Goal: Information Seeking & Learning: Learn about a topic

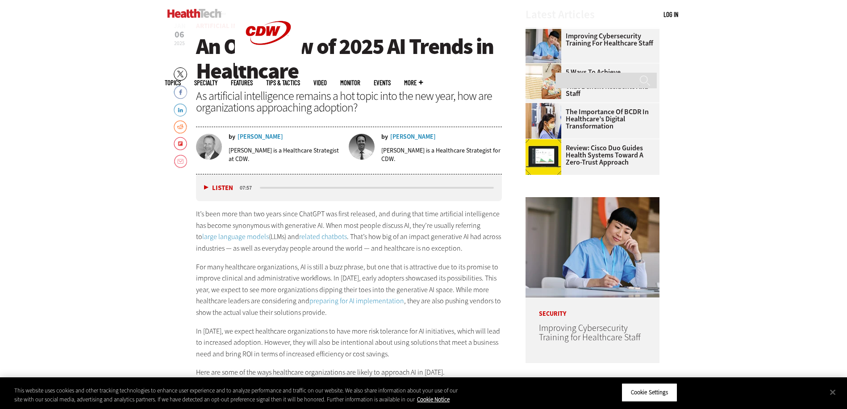
scroll to position [402, 0]
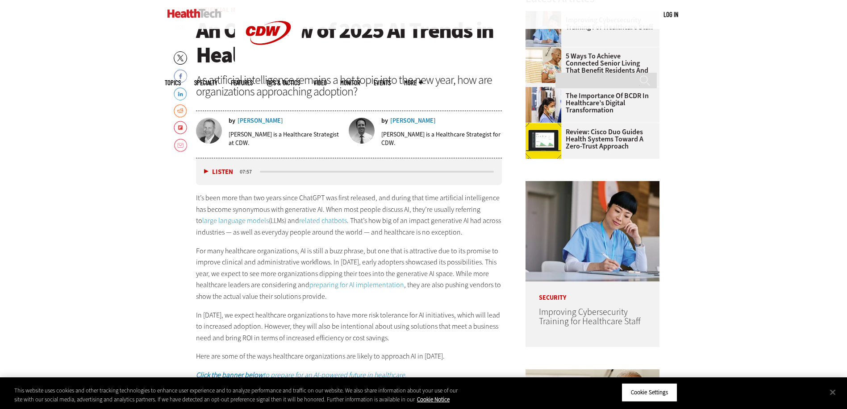
click at [230, 222] on link "large language models" at bounding box center [235, 220] width 67 height 9
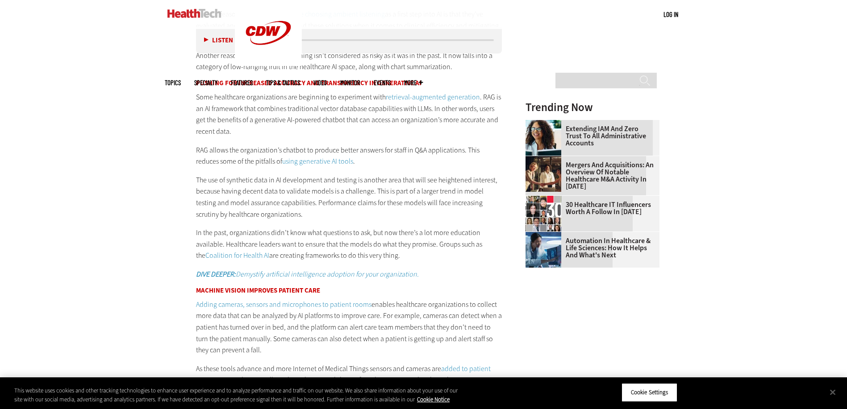
scroll to position [1027, 0]
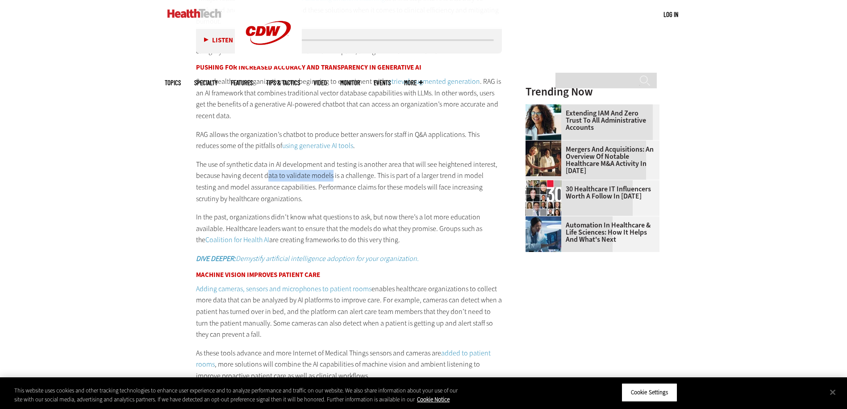
drag, startPoint x: 268, startPoint y: 176, endPoint x: 329, endPoint y: 176, distance: 61.2
click at [329, 176] on p "The use of synthetic data in AI development and testing is another area that wi…" at bounding box center [349, 182] width 306 height 46
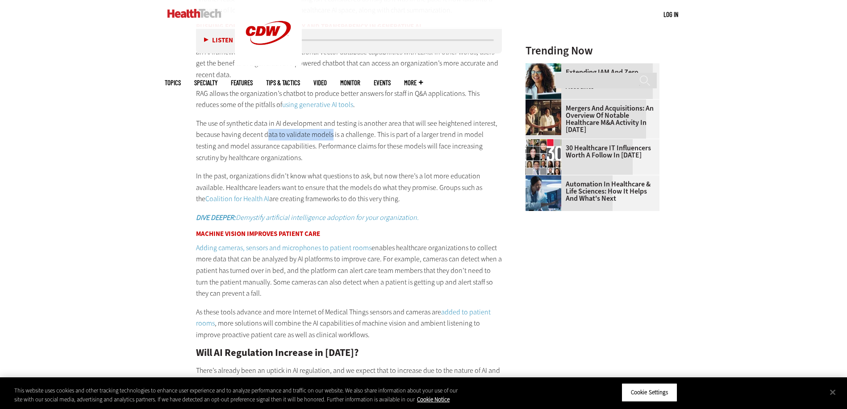
scroll to position [1205, 0]
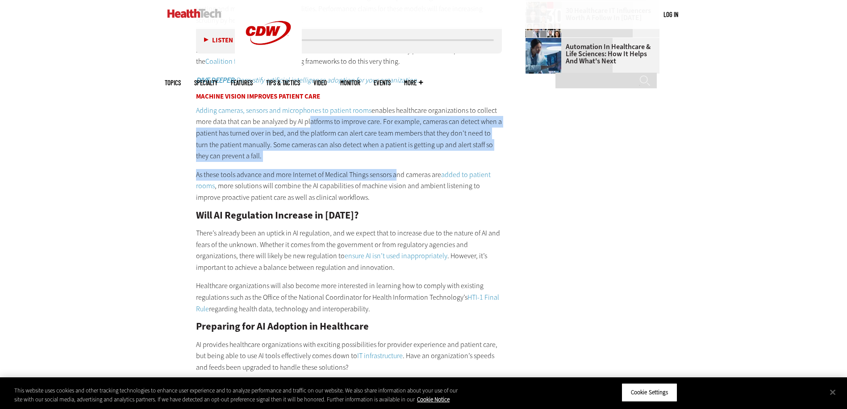
drag, startPoint x: 306, startPoint y: 123, endPoint x: 394, endPoint y: 172, distance: 101.1
click at [394, 172] on div "Which AI Solutions Will Healthcare Organizations Adopt in 2025? Healthcare lead…" at bounding box center [349, 237] width 306 height 1153
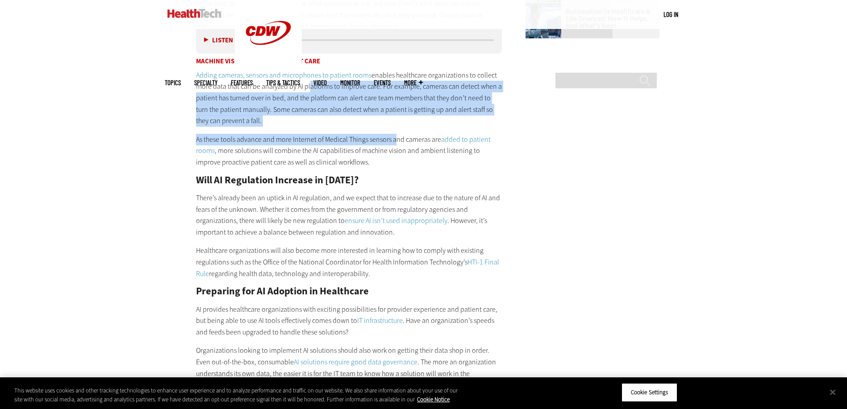
scroll to position [1295, 0]
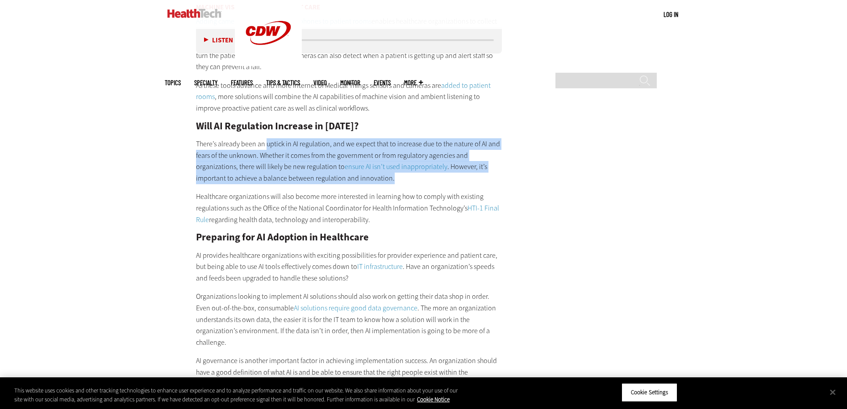
drag, startPoint x: 267, startPoint y: 144, endPoint x: 423, endPoint y: 183, distance: 160.7
click at [423, 183] on p "There’s already been an uptick in AI regulation, and we expect that to increase…" at bounding box center [349, 161] width 306 height 46
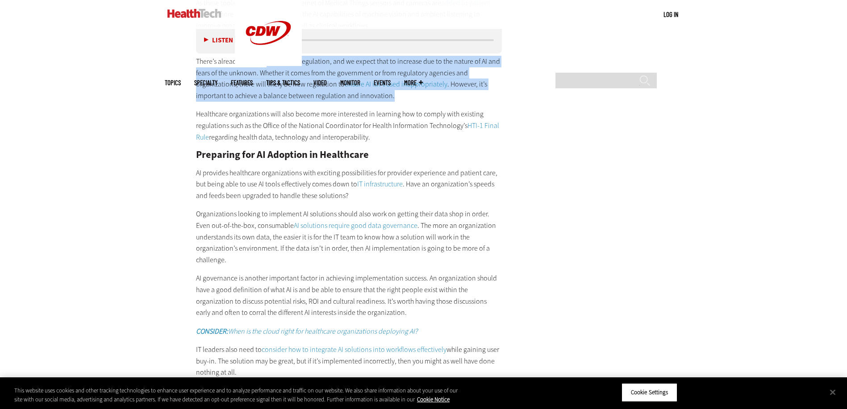
scroll to position [1473, 0]
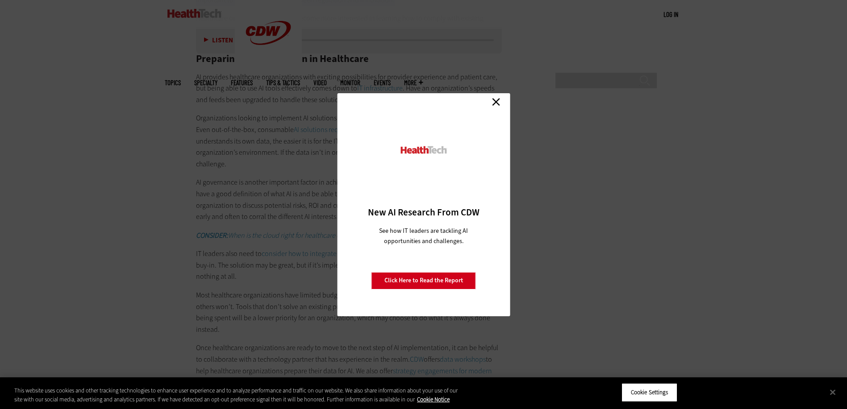
click at [493, 99] on link "Close" at bounding box center [495, 102] width 13 height 13
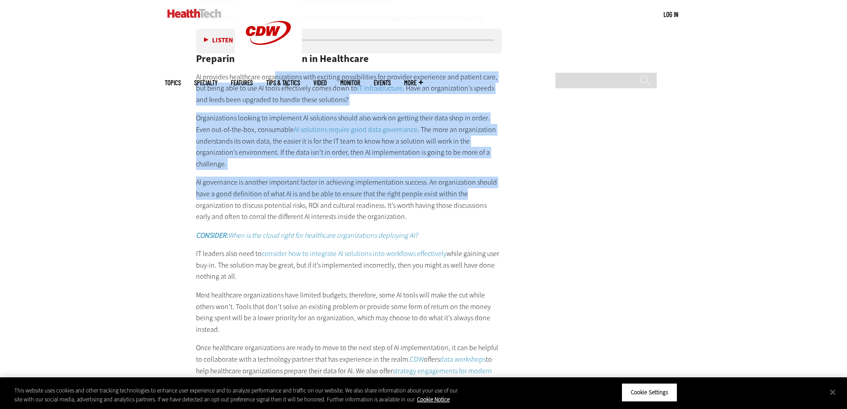
drag, startPoint x: 275, startPoint y: 76, endPoint x: 500, endPoint y: 189, distance: 252.4
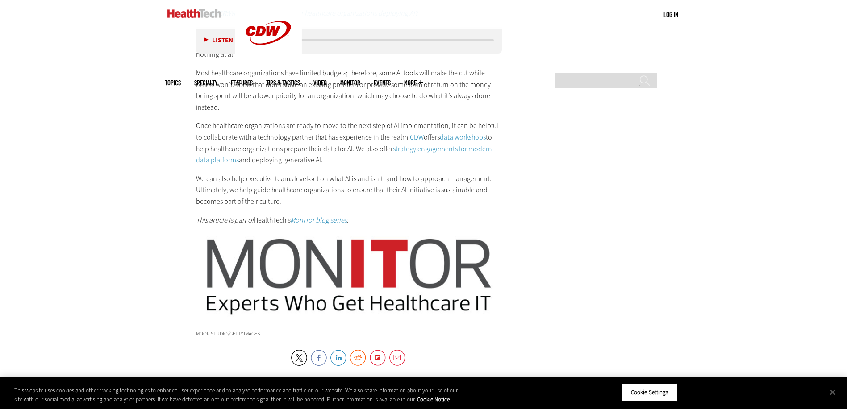
scroll to position [1563, 0]
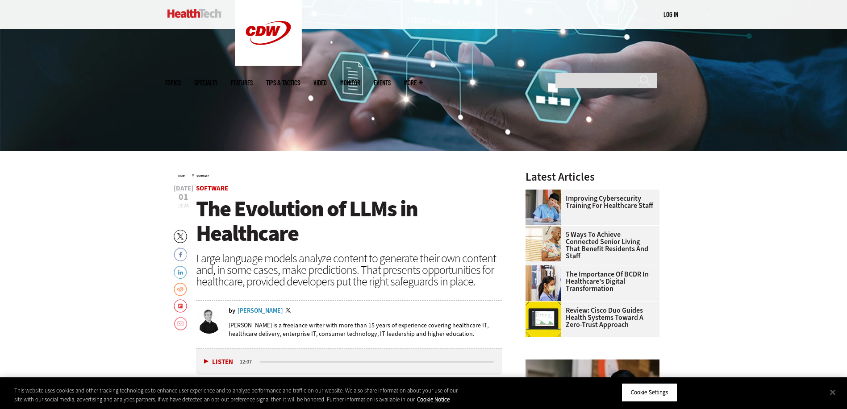
scroll to position [268, 0]
